Goal: Transaction & Acquisition: Purchase product/service

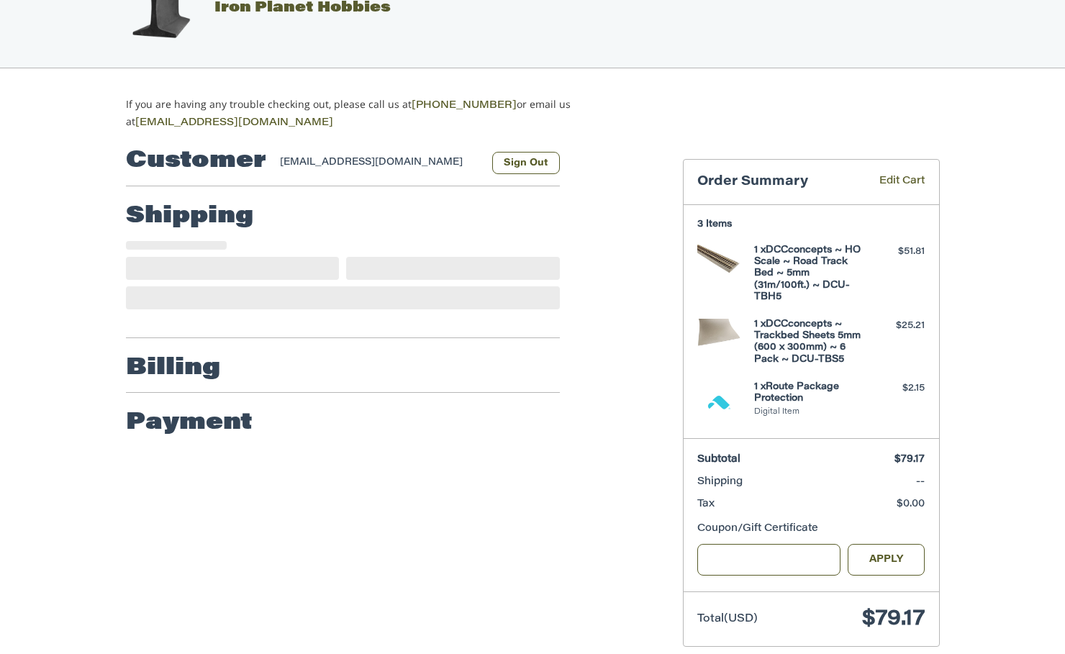
scroll to position [68, 0]
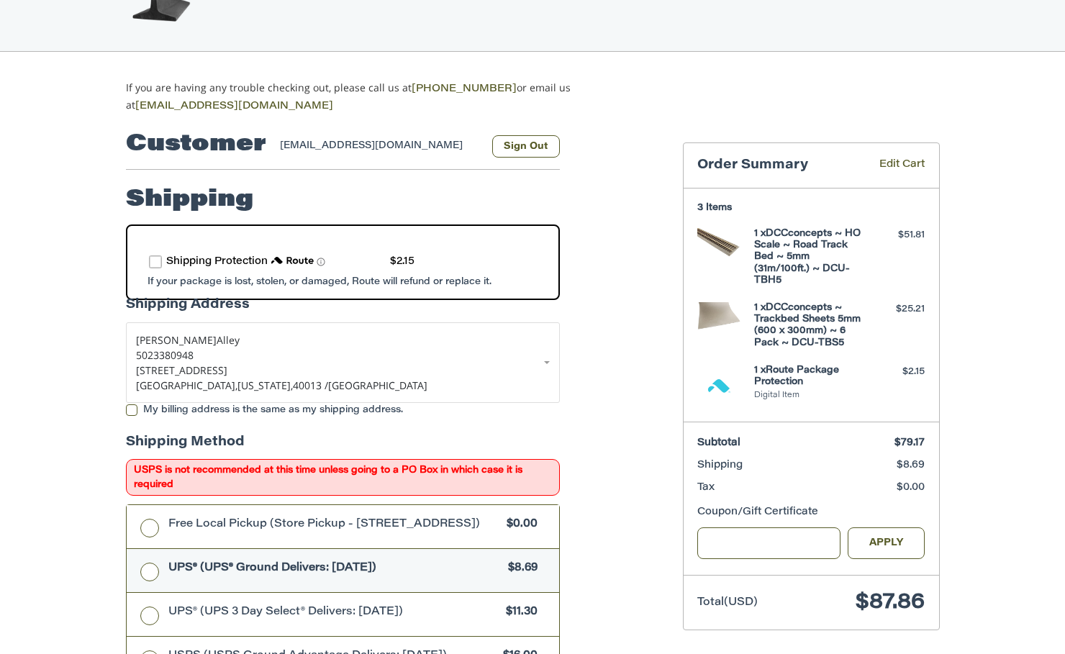
click at [155, 260] on label "route shipping protection selector element" at bounding box center [155, 261] width 13 height 13
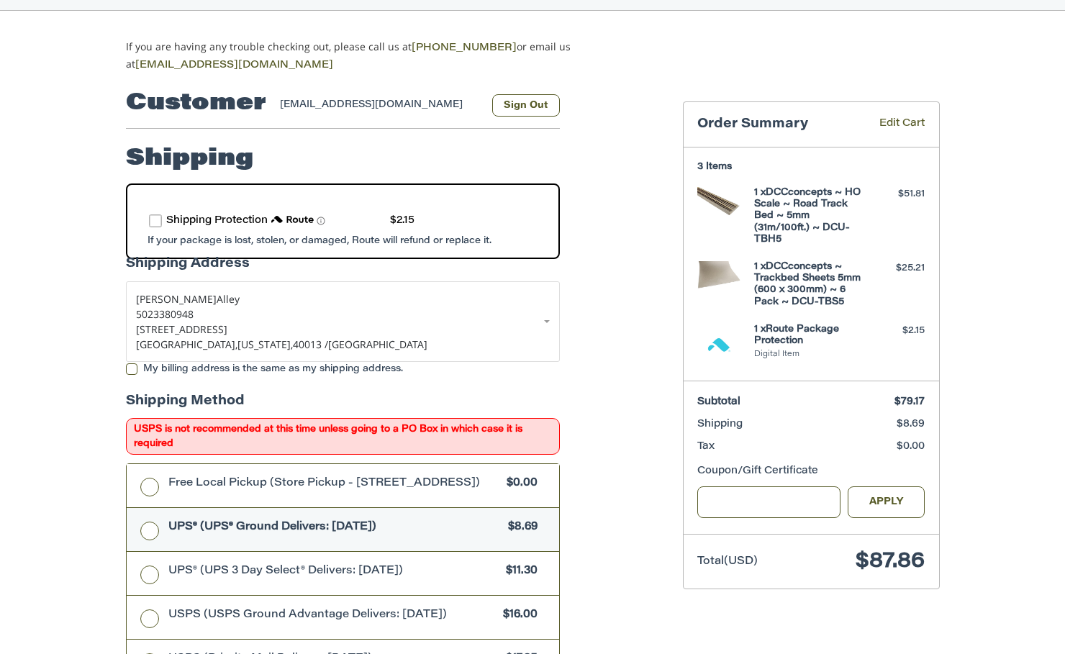
scroll to position [140, 0]
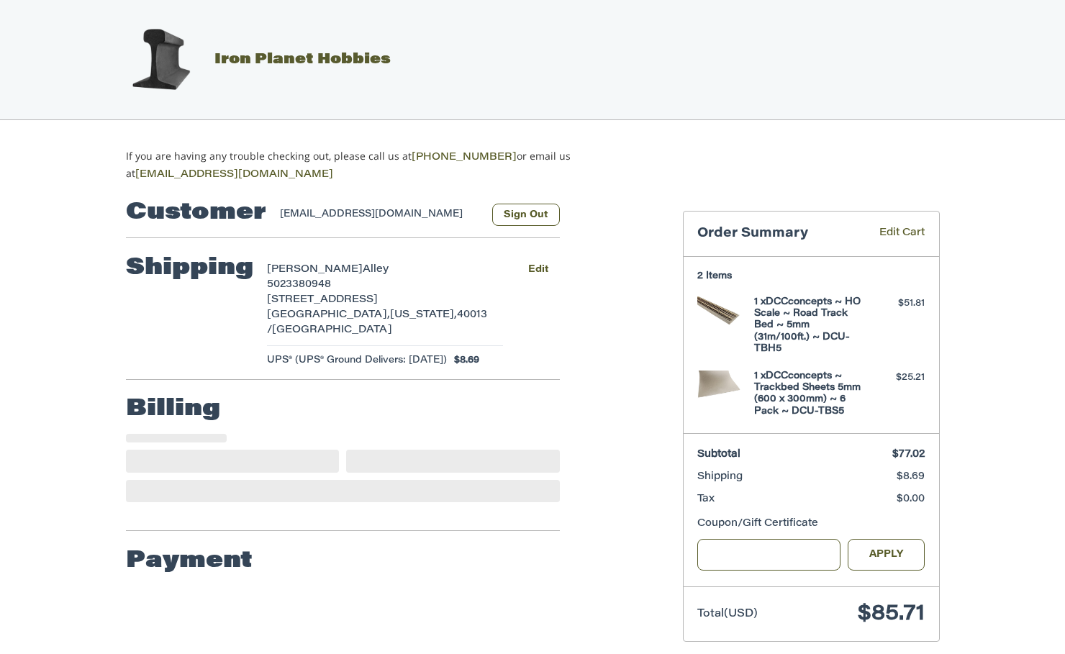
select select "**"
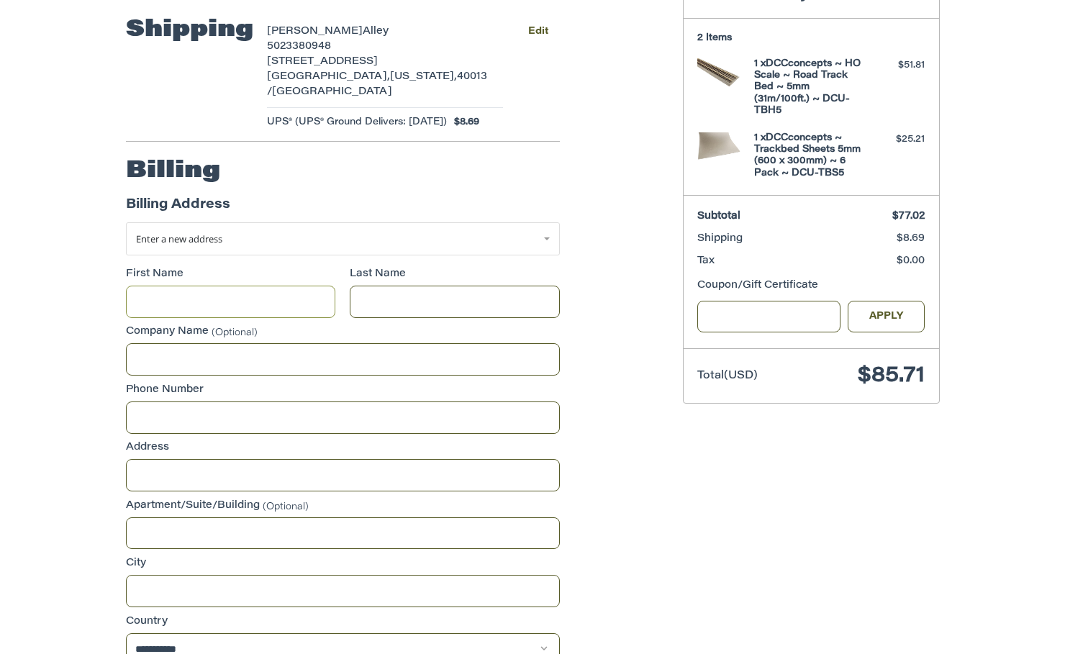
scroll to position [244, 0]
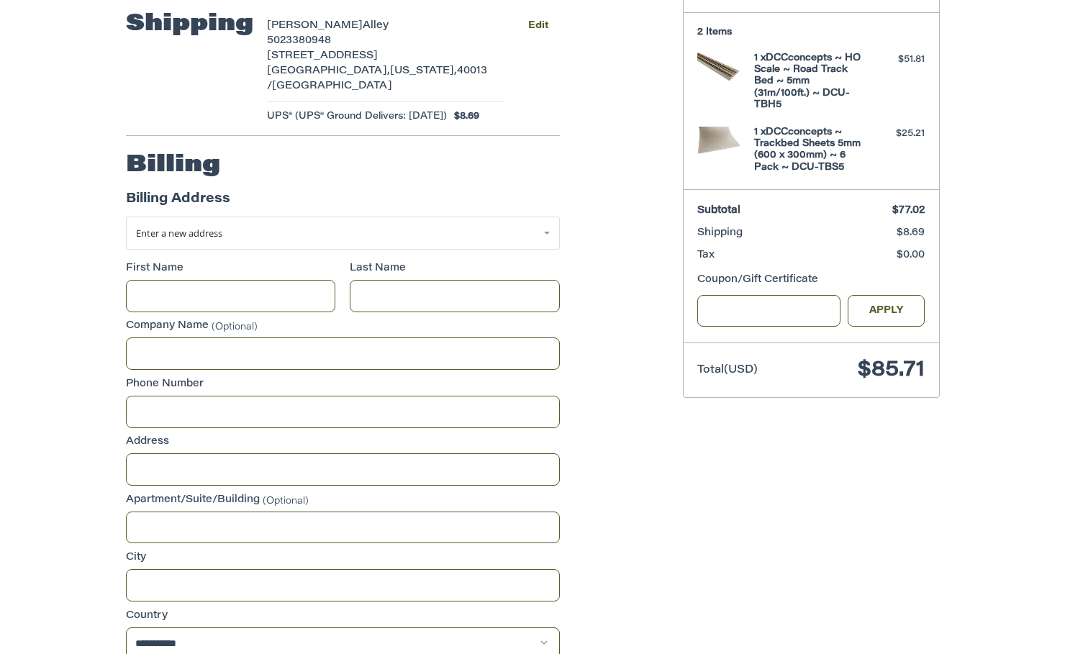
click at [259, 194] on div "Billing Address" at bounding box center [343, 203] width 434 height 27
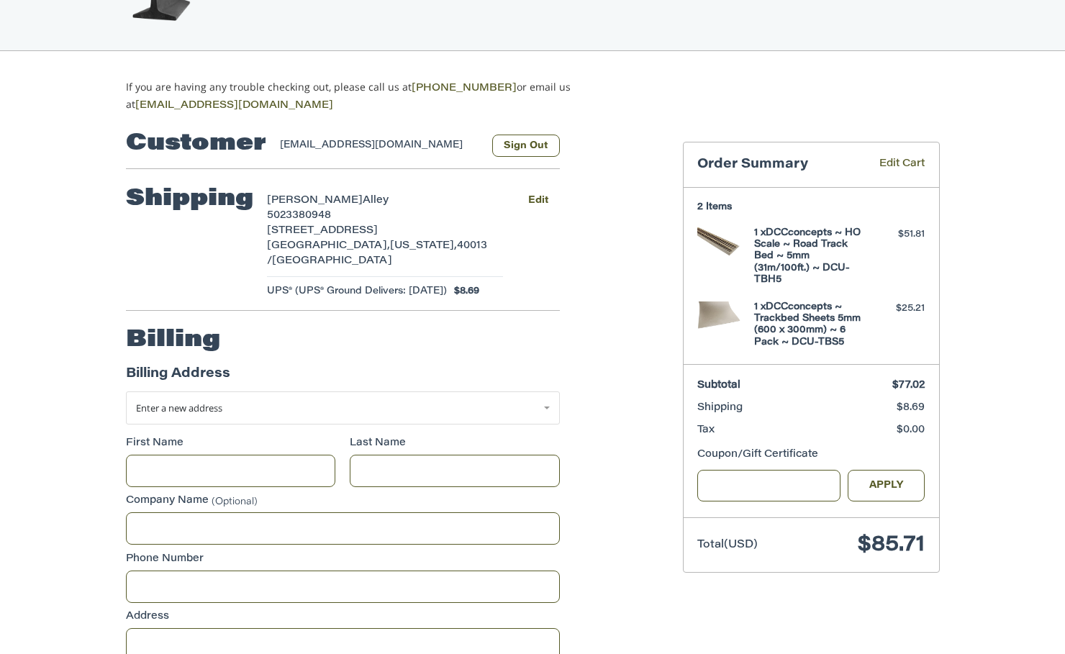
scroll to position [100, 0]
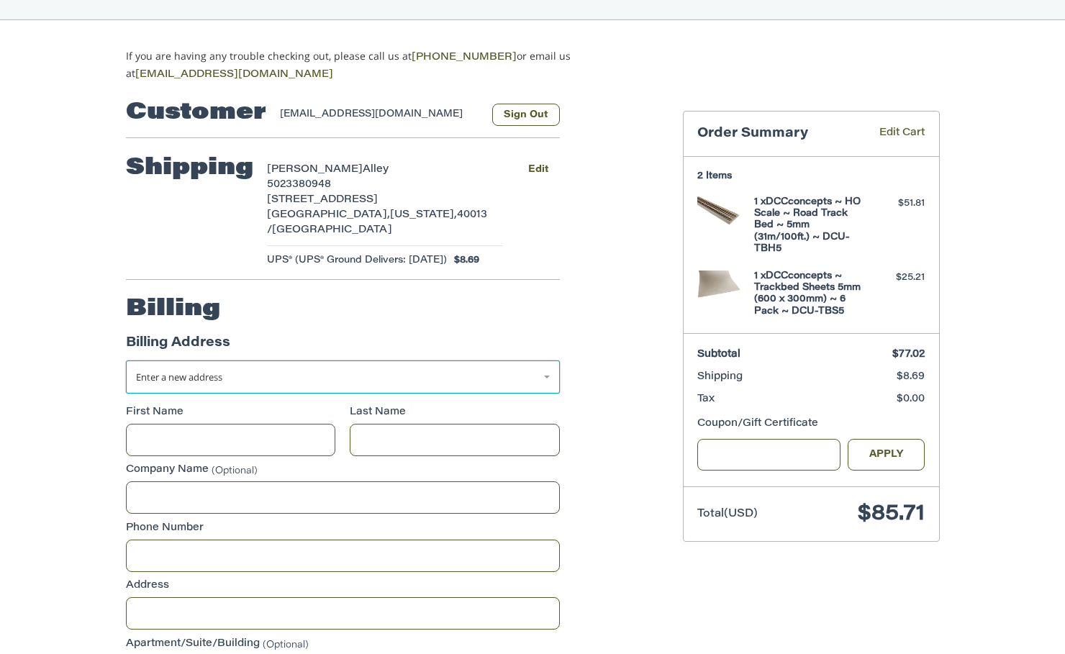
click at [141, 371] on span "Enter a new address" at bounding box center [179, 377] width 86 height 13
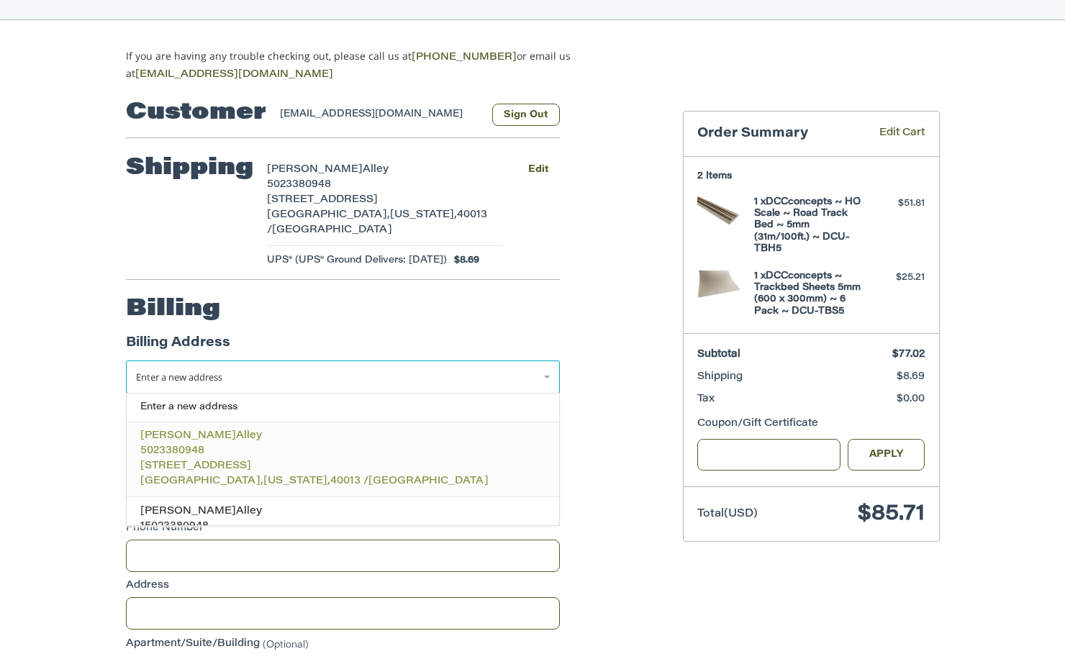
click at [325, 459] on p "[STREET_ADDRESS]" at bounding box center [342, 466] width 404 height 15
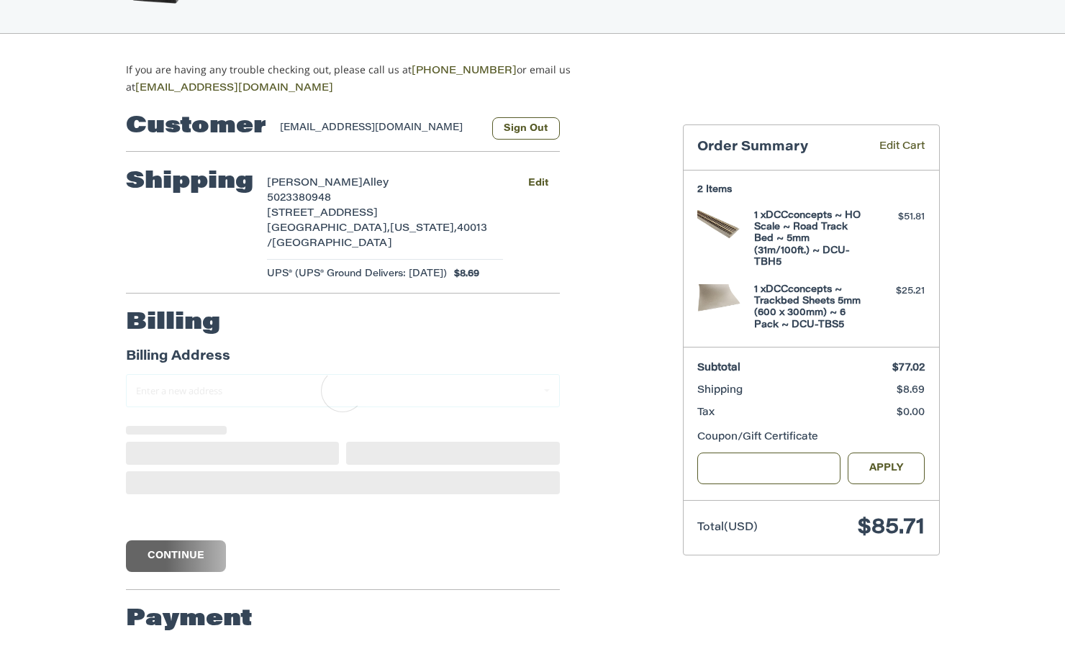
scroll to position [19, 0]
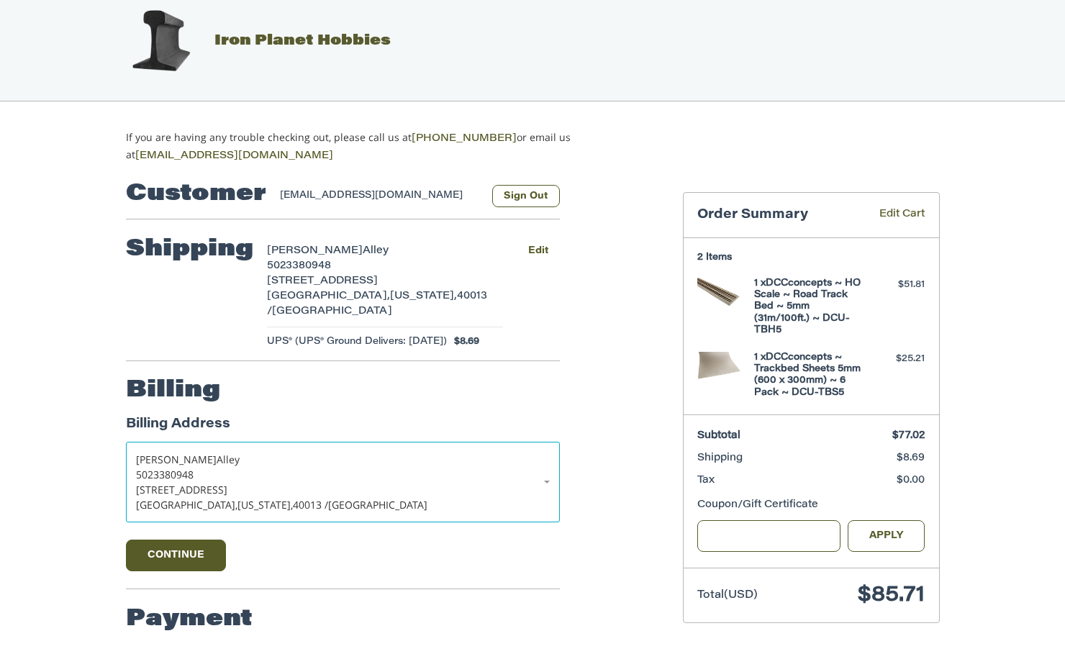
click at [312, 424] on div "Billing Address" at bounding box center [343, 428] width 434 height 27
click at [178, 553] on button "Continue" at bounding box center [176, 556] width 101 height 32
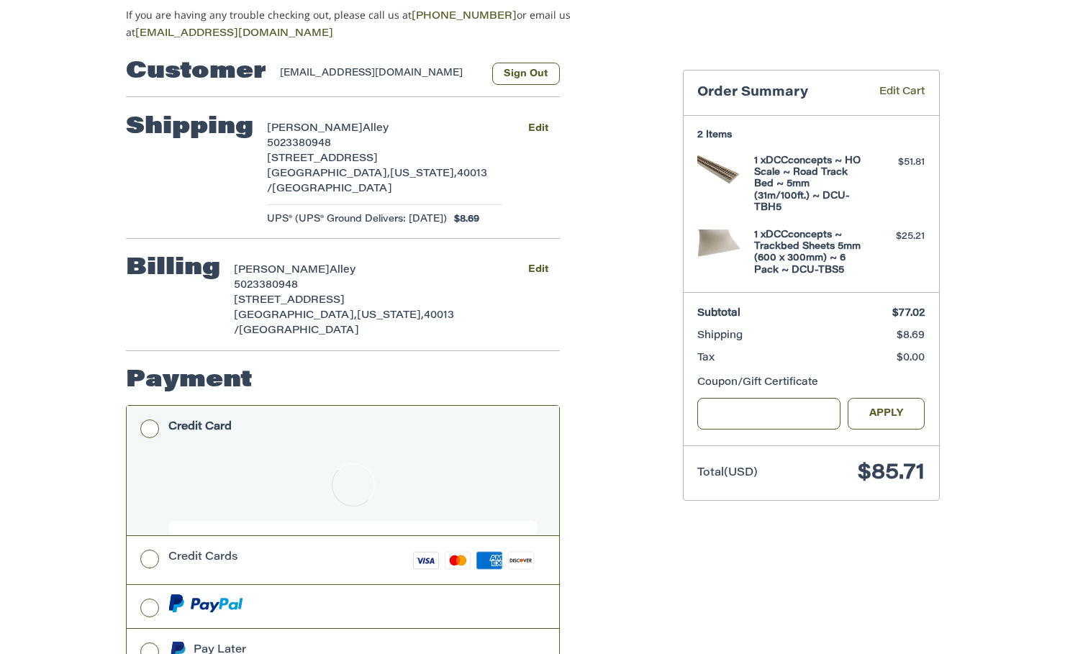
scroll to position [163, 0]
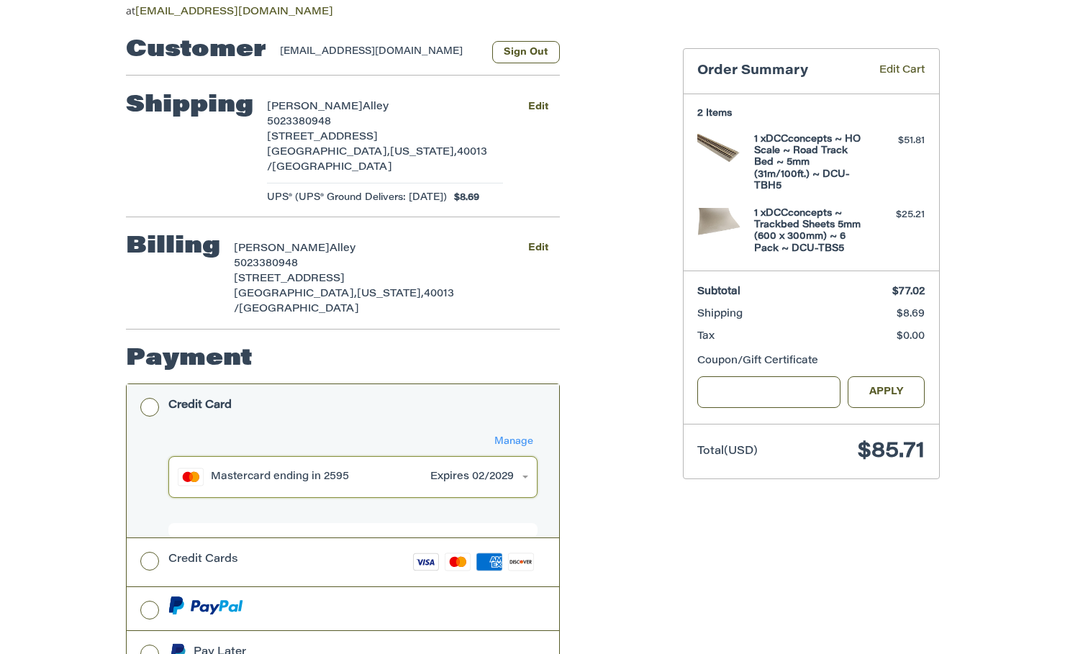
click at [255, 470] on div "Mastercard ending in 2595" at bounding box center [317, 477] width 213 height 15
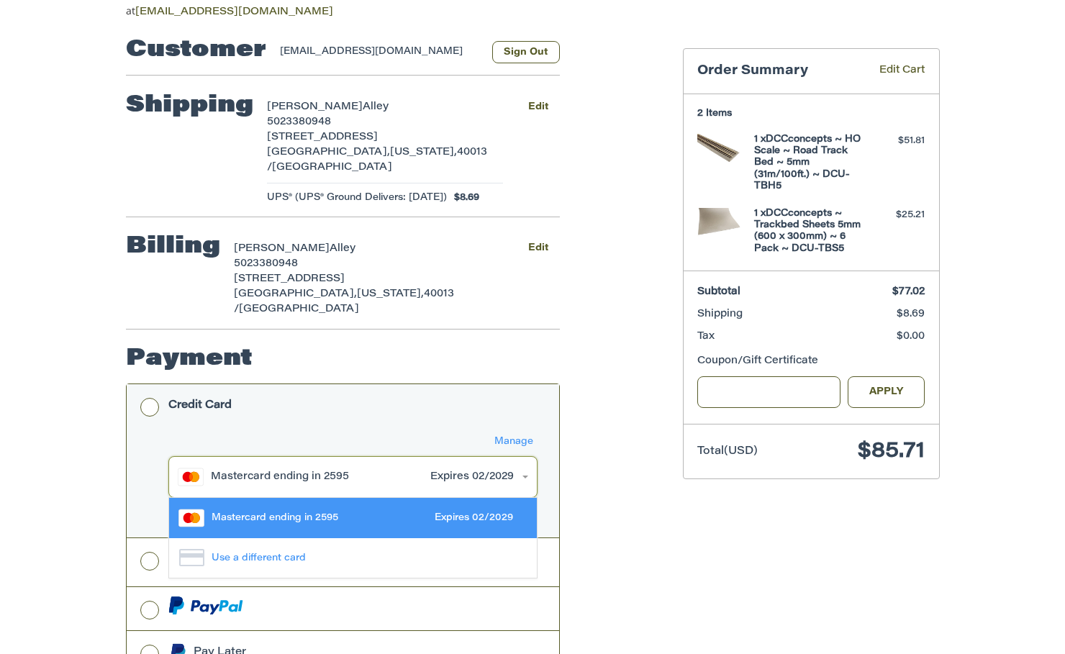
click at [248, 470] on div "Mastercard ending in 2595" at bounding box center [317, 477] width 213 height 15
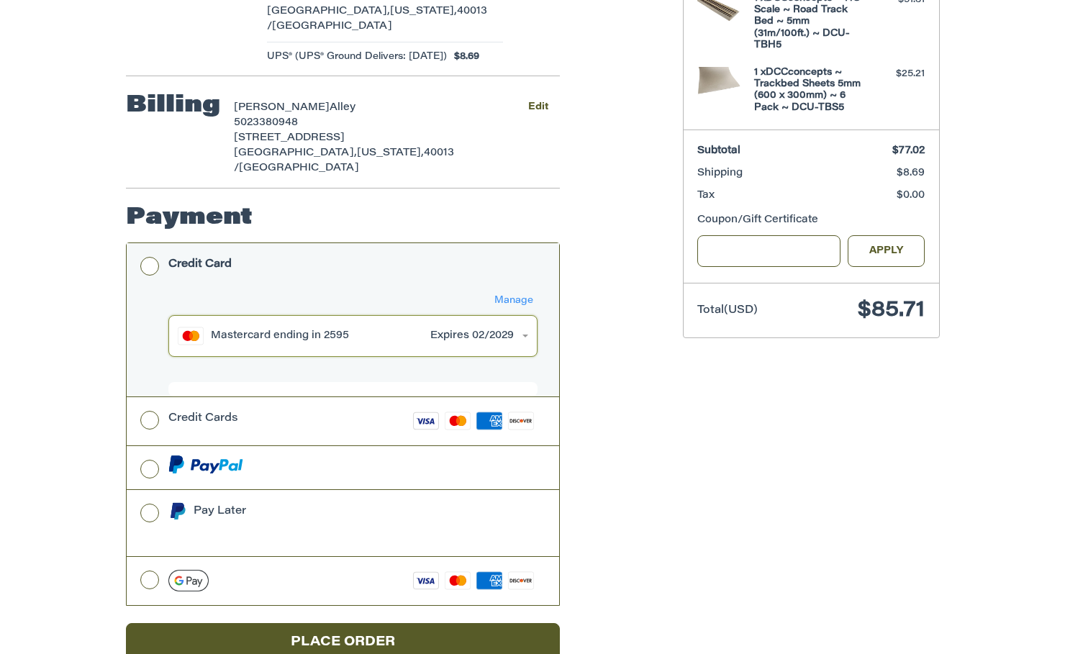
scroll to position [325, 0]
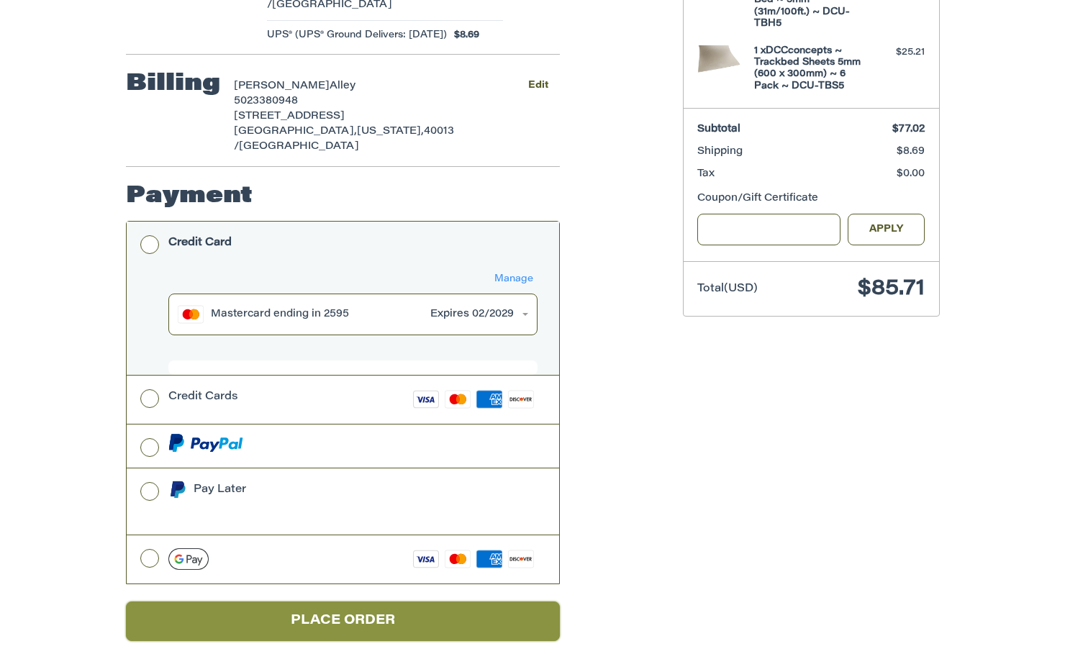
click at [330, 602] on button "Place Order" at bounding box center [343, 622] width 434 height 40
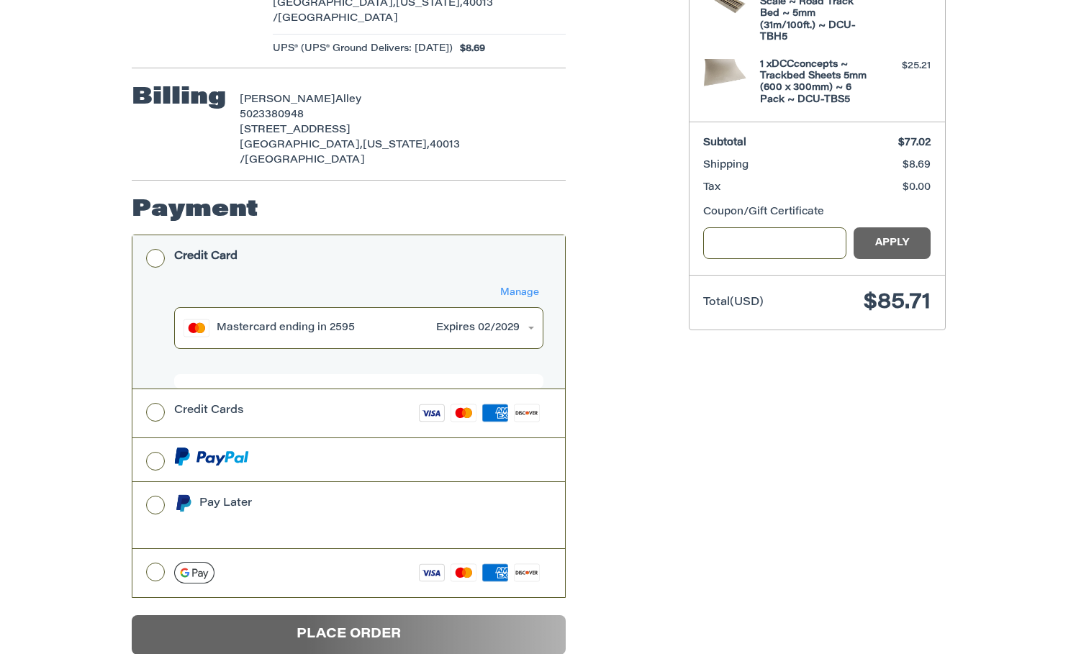
scroll to position [0, 0]
